Goal: Information Seeking & Learning: Compare options

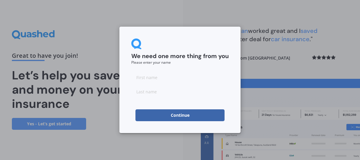
click at [185, 113] on button "Continue" at bounding box center [179, 116] width 89 height 12
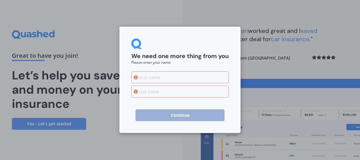
click at [184, 79] on input at bounding box center [179, 78] width 97 height 12
click at [189, 44] on div "We need one more thing from you Please enter your name" at bounding box center [179, 52] width 97 height 26
click at [172, 75] on input at bounding box center [179, 78] width 97 height 12
type input "[PERSON_NAME]"
click at [153, 91] on input at bounding box center [179, 92] width 97 height 12
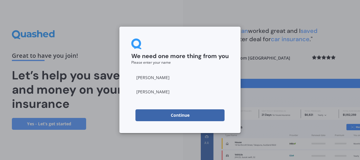
type input "[PERSON_NAME]"
click at [150, 112] on button "Continue" at bounding box center [179, 116] width 89 height 12
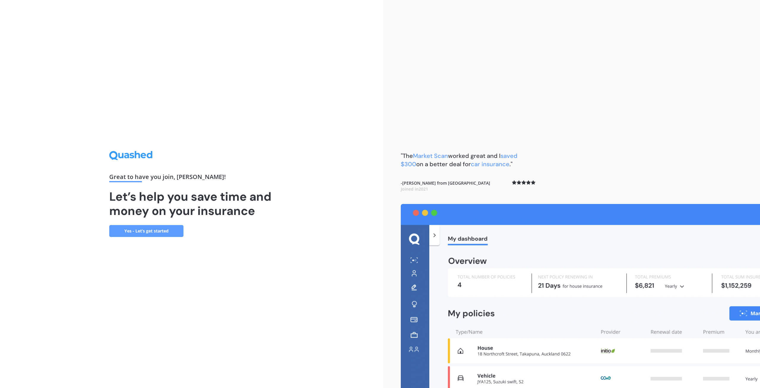
click at [161, 160] on link "Yes - Let’s get started" at bounding box center [146, 231] width 74 height 12
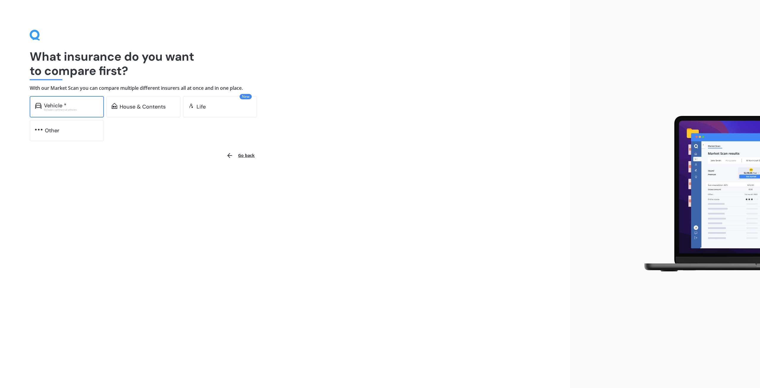
click at [53, 108] on div "Excludes commercial vehicles" at bounding box center [71, 109] width 55 height 2
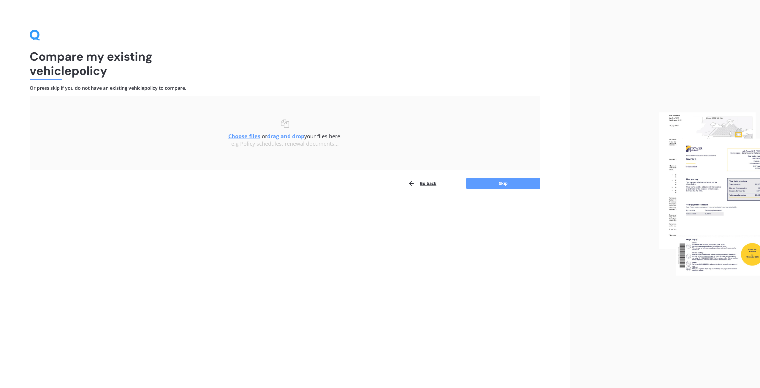
click at [360, 160] on button "Go back" at bounding box center [422, 183] width 29 height 12
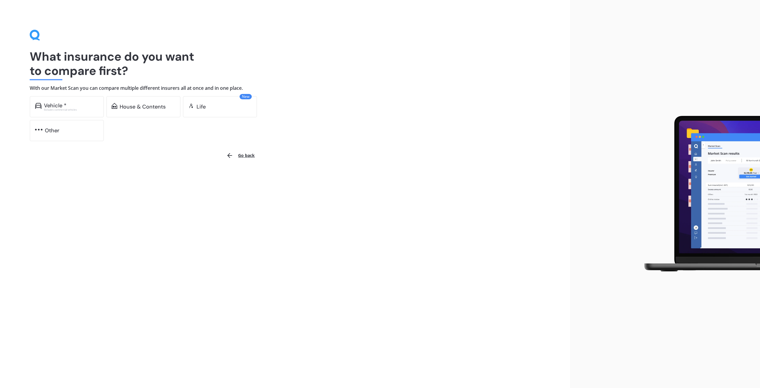
click at [245, 155] on button "Go back" at bounding box center [241, 155] width 36 height 14
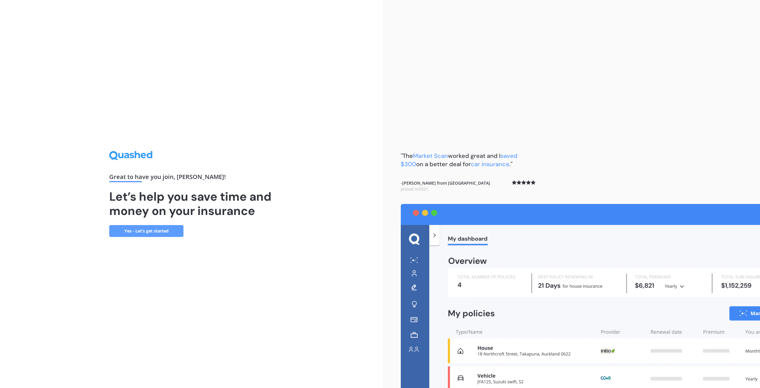
click at [147, 160] on link "Yes - Let’s get started" at bounding box center [146, 231] width 74 height 12
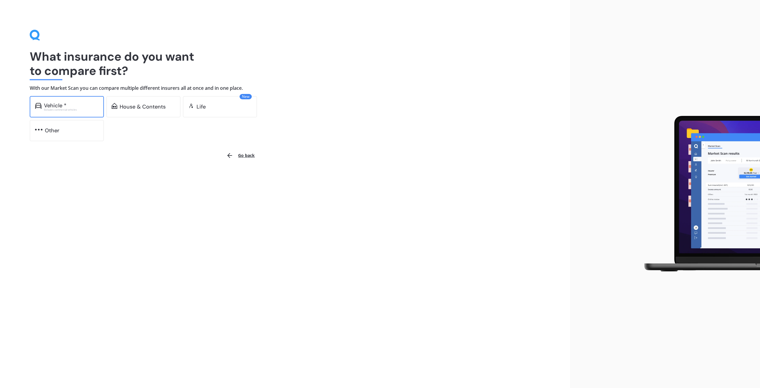
click at [77, 108] on div "Vehicle *" at bounding box center [71, 105] width 55 height 6
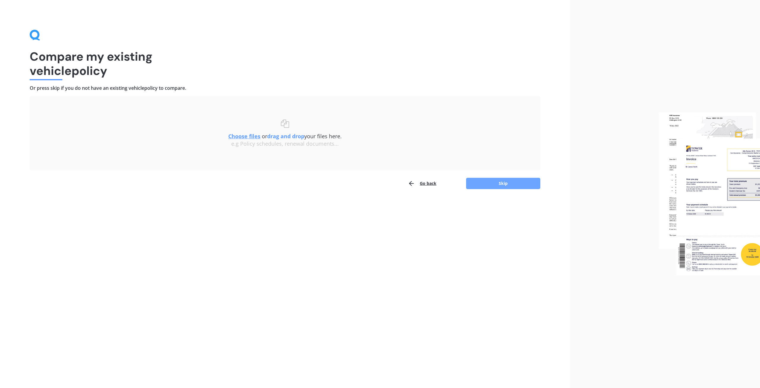
click at [360, 160] on button "Skip" at bounding box center [503, 183] width 74 height 11
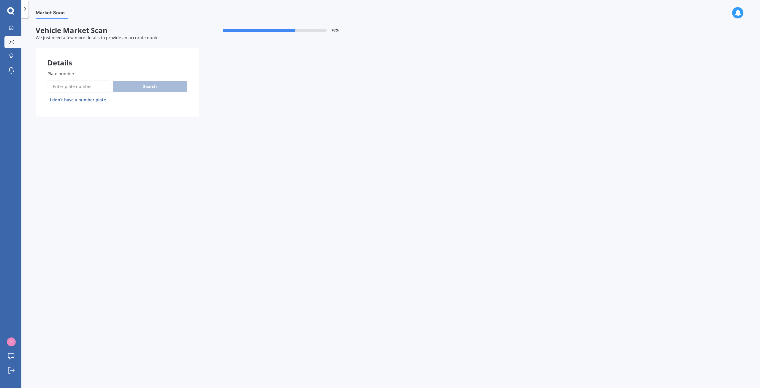
click at [86, 87] on input "Plate number" at bounding box center [79, 86] width 63 height 12
type input "hds2"
click at [142, 85] on button "Search" at bounding box center [150, 86] width 74 height 11
select select "TOYOTA"
select select "AURIS"
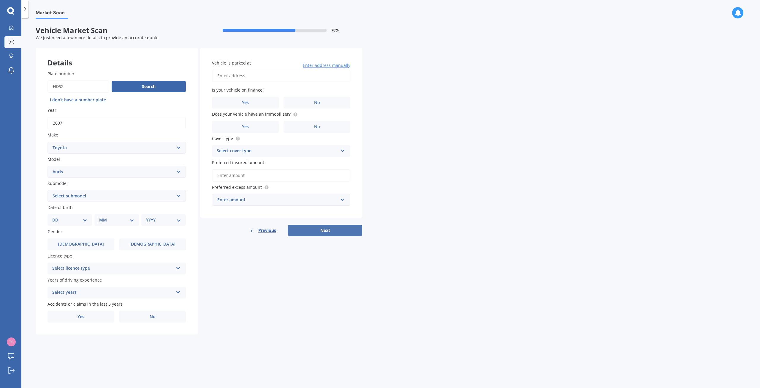
click at [321, 160] on button "Next" at bounding box center [325, 230] width 74 height 11
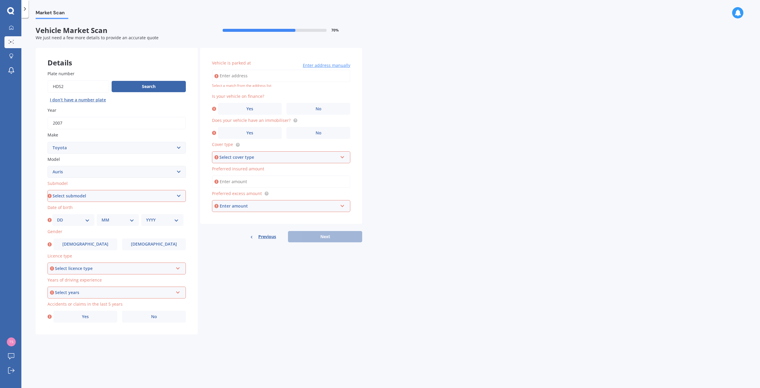
click at [258, 79] on input "Vehicle is parked at" at bounding box center [281, 76] width 138 height 12
click at [310, 113] on label "No" at bounding box center [319, 109] width 64 height 12
click at [0, 0] on input "No" at bounding box center [0, 0] width 0 height 0
click at [318, 135] on span "No" at bounding box center [319, 132] width 6 height 5
click at [0, 0] on input "No" at bounding box center [0, 0] width 0 height 0
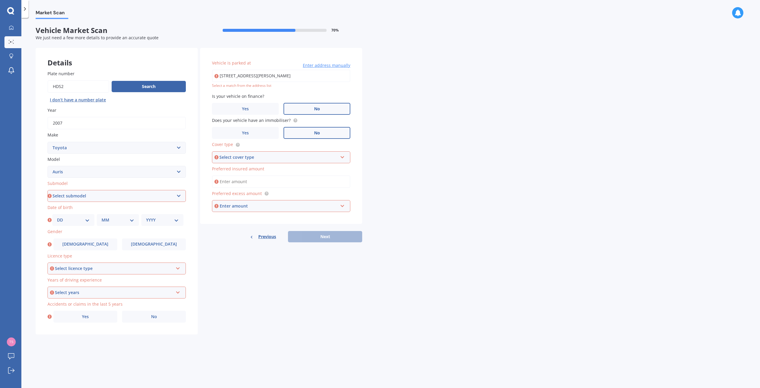
click at [259, 77] on input "[STREET_ADDRESS][PERSON_NAME]" at bounding box center [281, 76] width 138 height 12
click at [247, 77] on input "[STREET_ADDRESS][PERSON_NAME]" at bounding box center [281, 76] width 138 height 12
click at [309, 79] on input "[STREET_ADDRESS][PERSON_NAME]" at bounding box center [281, 76] width 138 height 12
type input "[STREET_ADDRESS][PERSON_NAME]"
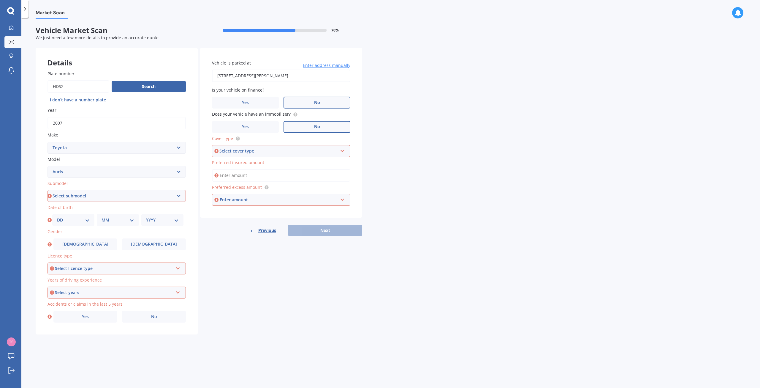
click at [342, 151] on icon at bounding box center [342, 150] width 5 height 4
click at [260, 160] on div "Comprehensive" at bounding box center [281, 162] width 137 height 11
click at [252, 160] on input "Preferred insured amount" at bounding box center [281, 175] width 138 height 12
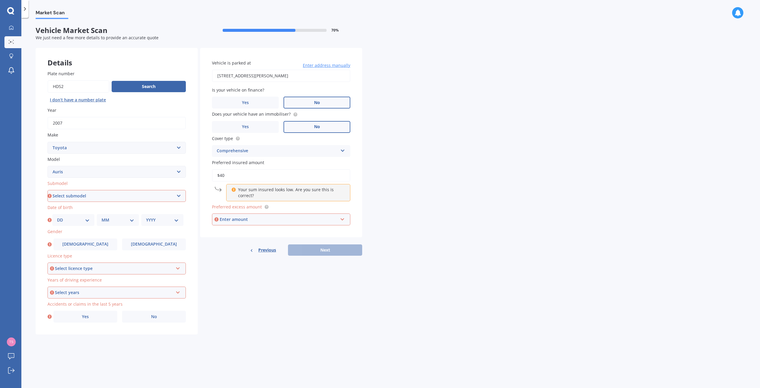
type input "$4"
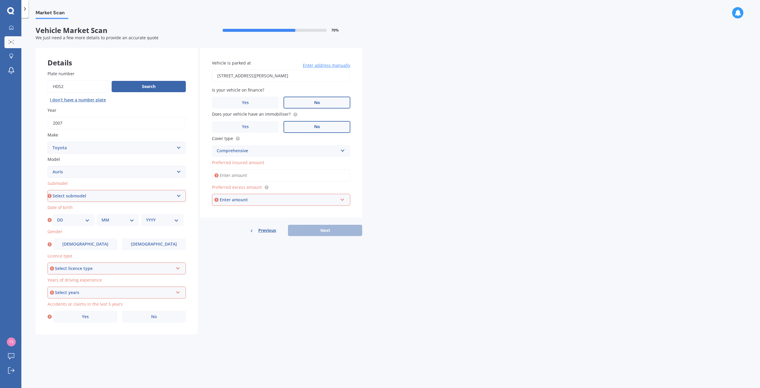
click at [232, 160] on input "Preferred insured amount" at bounding box center [281, 175] width 138 height 12
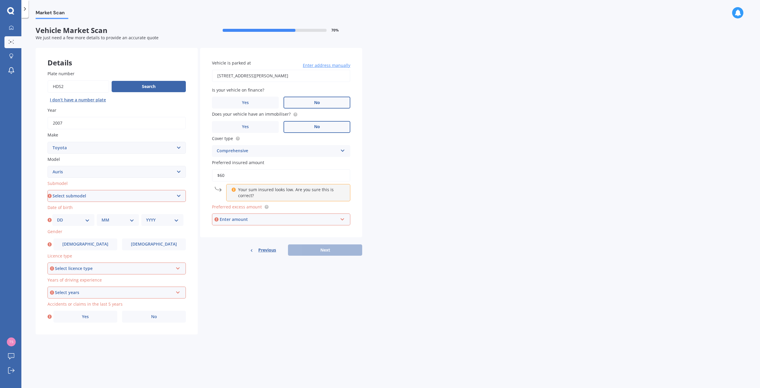
type input "$6"
type input "$10,000"
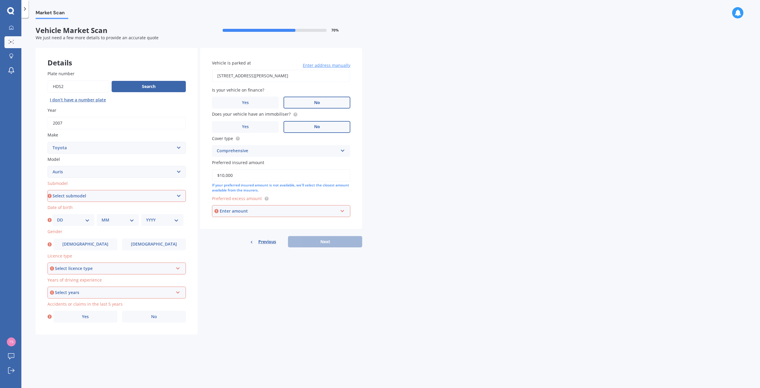
drag, startPoint x: 237, startPoint y: 174, endPoint x: 208, endPoint y: 173, distance: 28.9
click at [208, 160] on div "Vehicle is parked at [STREET_ADDRESS][PERSON_NAME] Enter address manually Is yo…" at bounding box center [281, 138] width 162 height 181
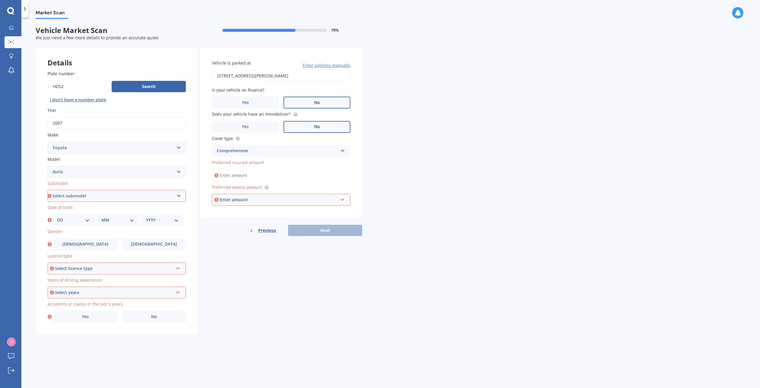
click at [255, 160] on span "Preferred insured amount" at bounding box center [238, 163] width 52 height 6
click at [255, 160] on input "Preferred insured amount" at bounding box center [281, 175] width 138 height 12
click at [284, 160] on input "Preferred insured amount" at bounding box center [281, 175] width 138 height 12
click at [250, 160] on span "Preferred excess amount" at bounding box center [237, 187] width 50 height 6
click at [342, 160] on input "text" at bounding box center [279, 199] width 133 height 11
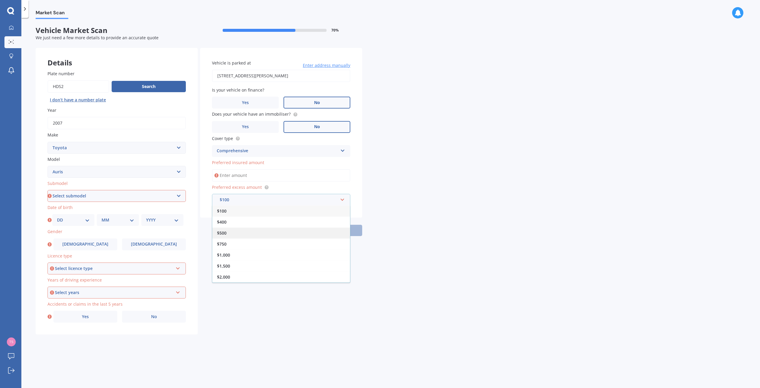
click at [249, 160] on div "$500" at bounding box center [281, 232] width 138 height 11
click at [242, 160] on input "Preferred insured amount" at bounding box center [281, 175] width 138 height 12
click at [325, 160] on div "Previous Next" at bounding box center [281, 236] width 162 height 11
click at [241, 160] on input "Preferred insured amount" at bounding box center [281, 175] width 138 height 12
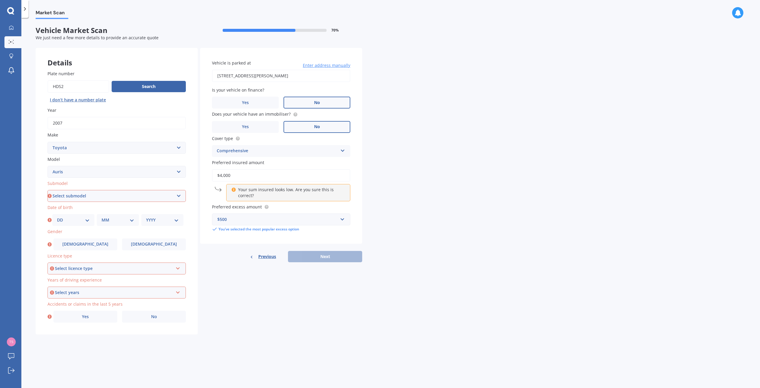
click at [326, 160] on div "Previous Next" at bounding box center [281, 256] width 162 height 11
click at [277, 160] on p "Your sum insured looks low. Are you sure this is correct?" at bounding box center [290, 193] width 105 height 12
click at [236, 160] on div "Your sum insured looks low. Are you sure this is correct?" at bounding box center [288, 192] width 124 height 17
click at [238, 160] on input "$4,000" at bounding box center [281, 175] width 138 height 12
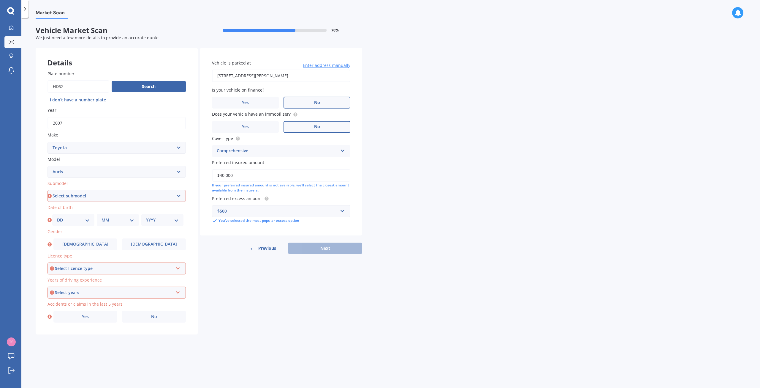
click at [222, 160] on input "$40,000" at bounding box center [281, 175] width 138 height 12
type input "$5,000"
click at [327, 160] on div "Previous Next" at bounding box center [281, 247] width 162 height 11
click at [178, 160] on select "Select submodel (All)" at bounding box center [117, 196] width 138 height 12
click at [177, 160] on select "Select submodel (All)" at bounding box center [117, 196] width 138 height 12
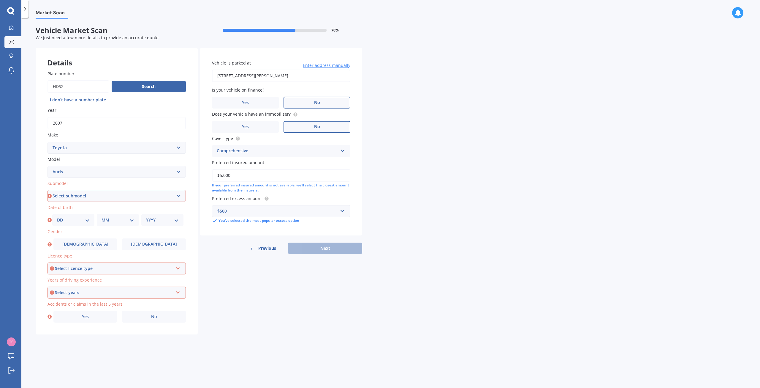
click at [179, 160] on select "Select submodel (All)" at bounding box center [117, 196] width 138 height 12
select select "(ALL)"
click at [48, 160] on select "Select submodel (All)" at bounding box center [117, 196] width 138 height 12
click at [88, 160] on select "DD 01 02 03 04 05 06 07 08 09 10 11 12 13 14 15 16 17 18 19 20 21 22 23 24 25 2…" at bounding box center [73, 220] width 33 height 7
select select "15"
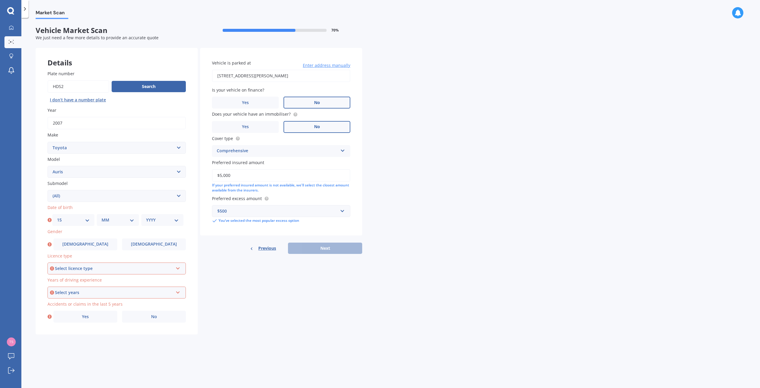
click at [57, 160] on select "DD 01 02 03 04 05 06 07 08 09 10 11 12 13 14 15 16 17 18 19 20 21 22 23 24 25 2…" at bounding box center [73, 220] width 33 height 7
click at [133, 160] on select "MM 01 02 03 04 05 06 07 08 09 10 11 12" at bounding box center [118, 220] width 33 height 7
select select "07"
click at [102, 160] on select "MM 01 02 03 04 05 06 07 08 09 10 11 12" at bounding box center [118, 220] width 33 height 7
click at [177, 160] on select "YYYY 2025 2024 2023 2022 2021 2020 2019 2018 2017 2016 2015 2014 2013 2012 2011…" at bounding box center [162, 220] width 33 height 7
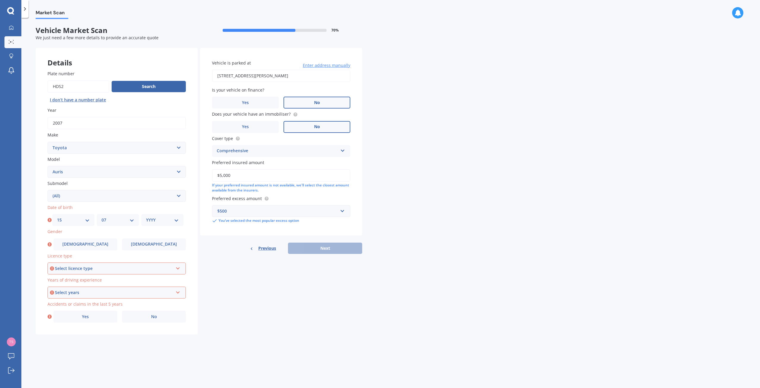
select select "1965"
click at [146, 160] on select "YYYY 2025 2024 2023 2022 2021 2020 2019 2018 2017 2016 2015 2014 2013 2012 2011…" at bounding box center [162, 220] width 33 height 7
click at [95, 160] on label "[DEMOGRAPHIC_DATA]" at bounding box center [85, 244] width 64 height 12
click at [0, 0] on input "[DEMOGRAPHIC_DATA]" at bounding box center [0, 0] width 0 height 0
click at [180, 160] on icon at bounding box center [178, 267] width 5 height 4
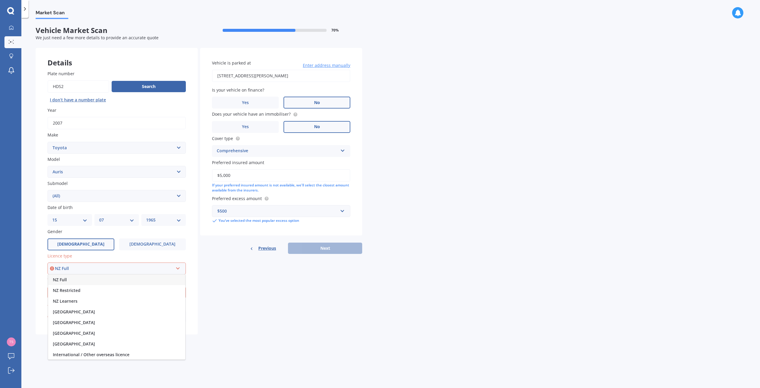
click at [135, 160] on div "NZ Full" at bounding box center [116, 279] width 137 height 11
click at [178, 160] on icon at bounding box center [178, 291] width 5 height 4
click at [149, 160] on div "5 or more years" at bounding box center [116, 303] width 137 height 11
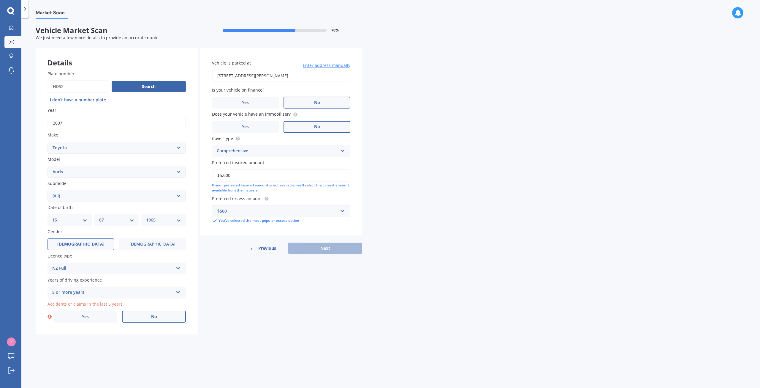
click at [151, 160] on span "No" at bounding box center [154, 316] width 6 height 5
click at [0, 0] on input "No" at bounding box center [0, 0] width 0 height 0
click at [222, 160] on input "$5,000" at bounding box center [281, 175] width 138 height 12
click at [322, 160] on button "Next" at bounding box center [325, 247] width 74 height 11
select select "15"
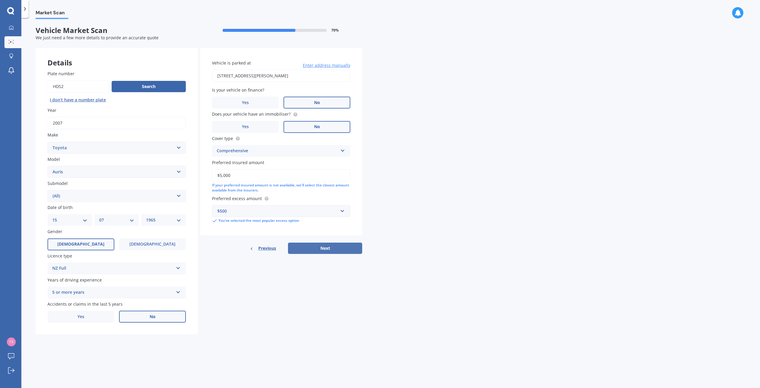
select select "07"
select select "1965"
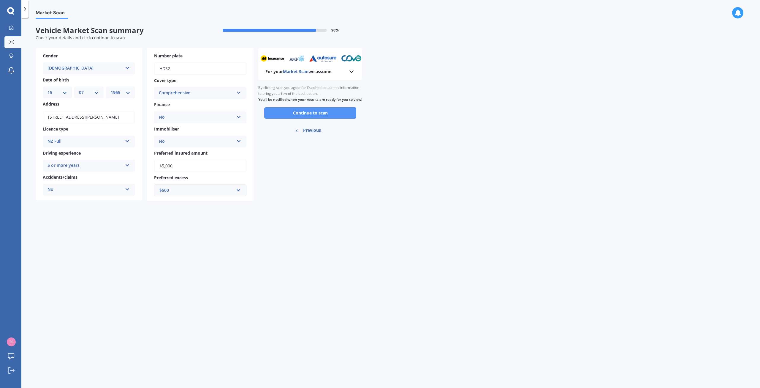
click at [314, 119] on button "Continue to scan" at bounding box center [310, 112] width 92 height 11
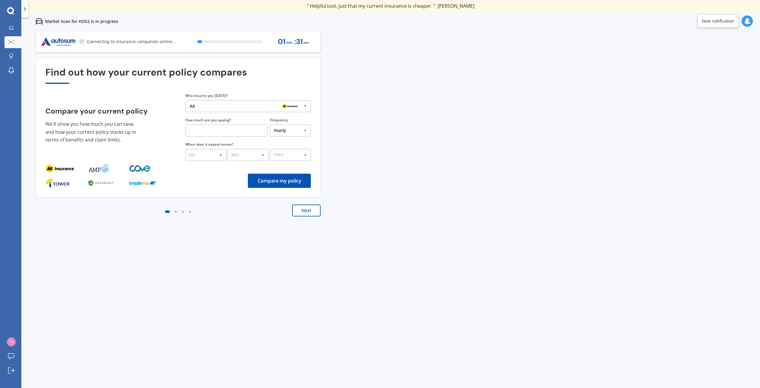
click at [307, 106] on icon at bounding box center [305, 105] width 9 height 11
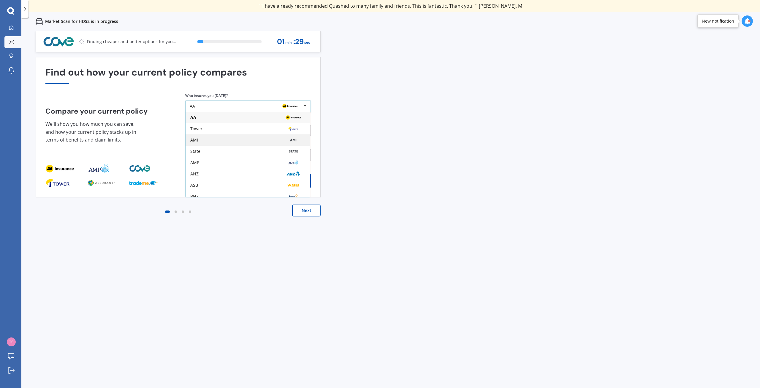
click at [218, 138] on div "AMI" at bounding box center [247, 140] width 115 height 5
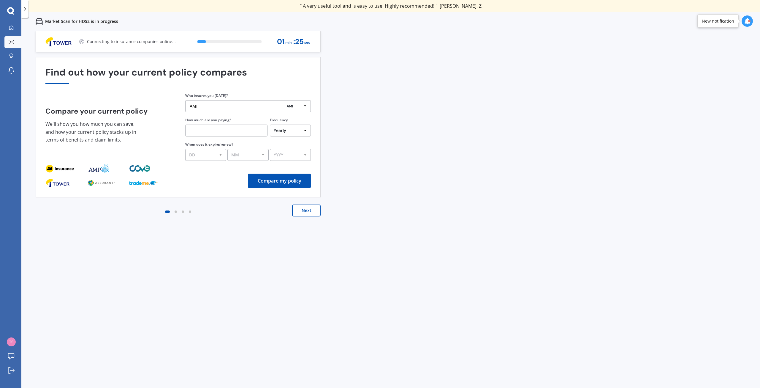
click at [218, 130] on input "text" at bounding box center [226, 130] width 82 height 12
type input "$9,570.00"
click at [210, 154] on select "DD 01 02 03 04 05 06 07 08 09 10 11 12 13 14 15 16 17 18 19 20 21 22 23 24 25 2…" at bounding box center [205, 155] width 41 height 12
select select "28"
click at [185, 149] on select "DD 01 02 03 04 05 06 07 08 09 10 11 12 13 14 15 16 17 18 19 20 21 22 23 24 25 2…" at bounding box center [205, 155] width 41 height 12
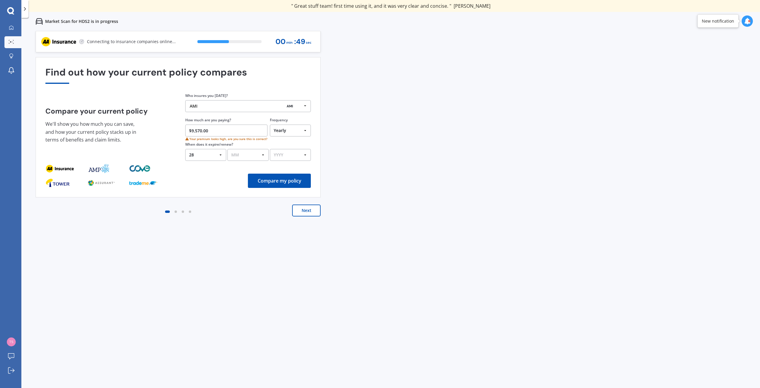
click at [253, 153] on select "MM 01 02 03 04 05 06 07 08 09 10 11 12" at bounding box center [248, 155] width 41 height 12
select select "08"
click at [228, 149] on select "MM 01 02 03 04 05 06 07 08 09 10 11 12" at bounding box center [248, 155] width 41 height 12
click at [282, 155] on select "YYYY 2026 2025 2024" at bounding box center [290, 155] width 41 height 12
select select "2025"
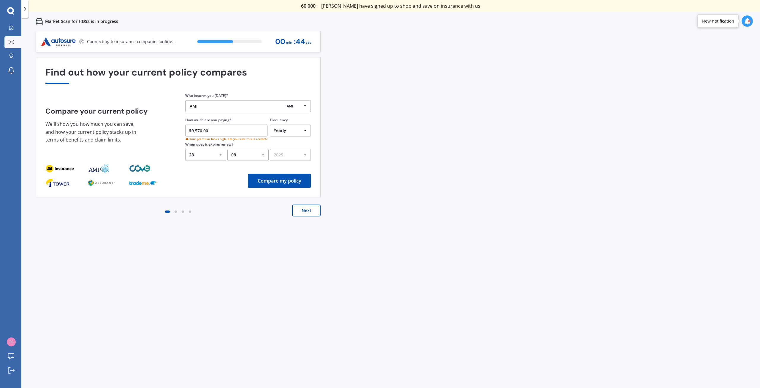
click at [270, 149] on select "YYYY 2026 2025 2024" at bounding box center [290, 155] width 41 height 12
click at [282, 160] on button "Compare my policy" at bounding box center [279, 180] width 63 height 14
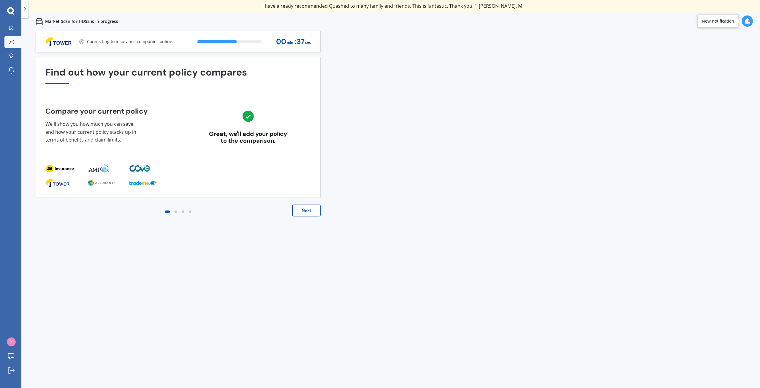
click at [310, 160] on button "Next" at bounding box center [306, 210] width 29 height 12
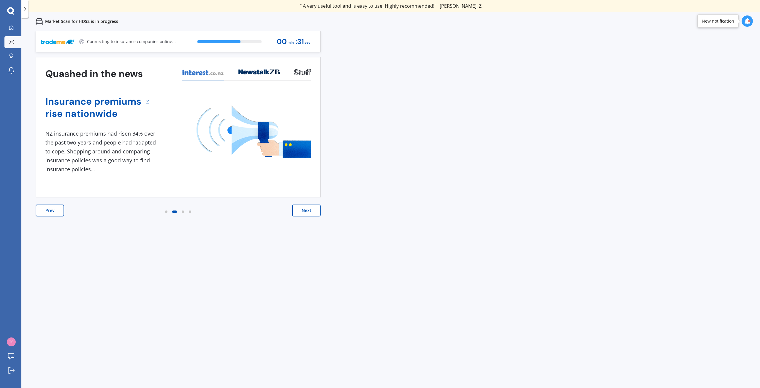
click at [313, 160] on button "Next" at bounding box center [306, 210] width 29 height 12
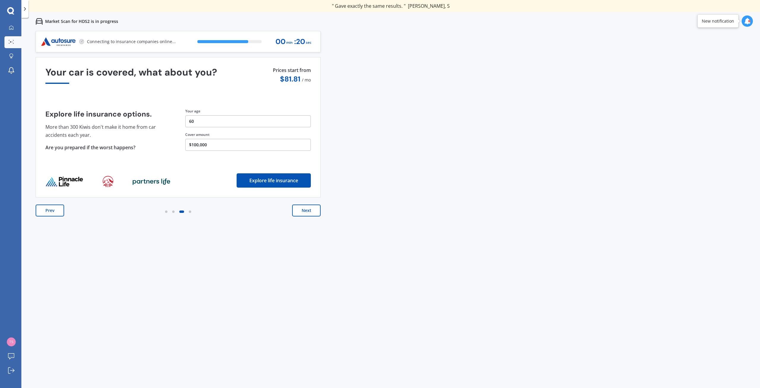
click at [304, 160] on button "Next" at bounding box center [306, 210] width 29 height 12
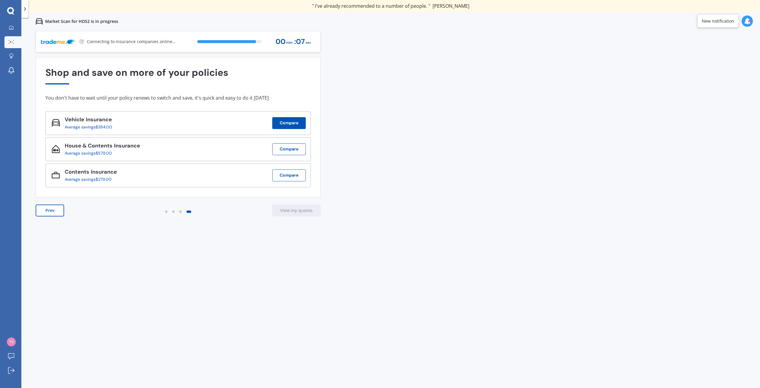
click at [287, 122] on button "Compare" at bounding box center [289, 123] width 34 height 12
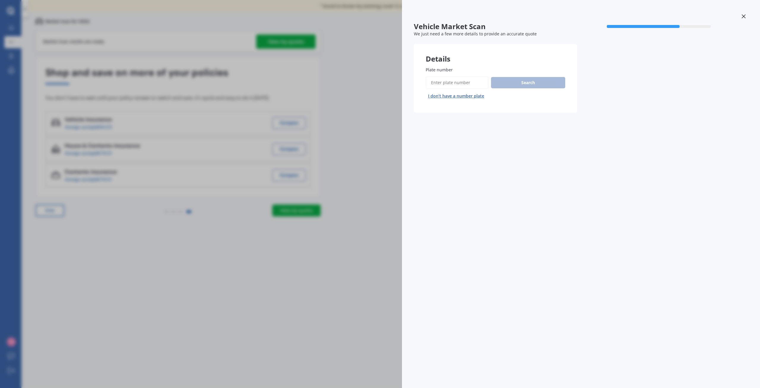
click at [323, 160] on div "Vehicle Market Scan 70 % We just need a few more details to provide an accurate…" at bounding box center [380, 194] width 760 height 388
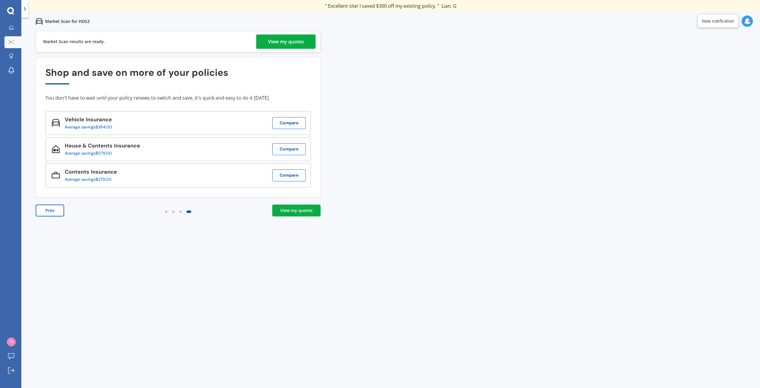
click at [298, 160] on link "View my quotes" at bounding box center [296, 210] width 48 height 12
